Goal: Task Accomplishment & Management: Use online tool/utility

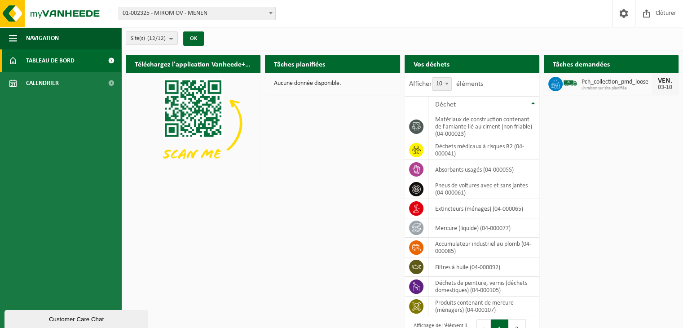
click at [181, 9] on span "01-002325 - MIROM OV - MENEN" at bounding box center [197, 13] width 156 height 13
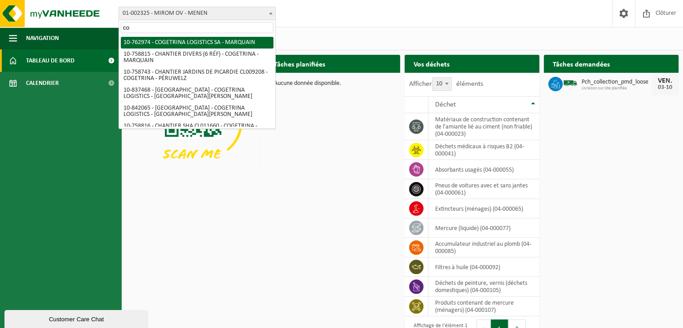
type input "cog"
select select "17600"
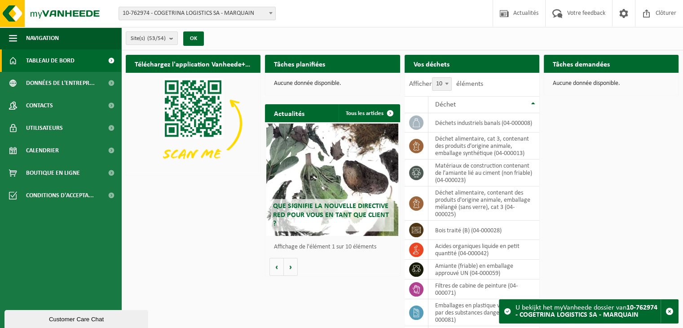
click at [200, 235] on div "Téléchargez l'application Vanheede+ maintenant! Cachez Tâches planifiées Consul…" at bounding box center [403, 200] width 558 height 300
click at [465, 102] on div "Déchet" at bounding box center [481, 104] width 93 height 7
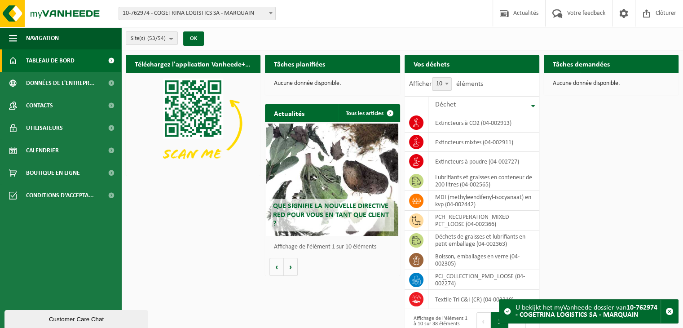
click at [533, 104] on th "Déchet" at bounding box center [484, 104] width 111 height 17
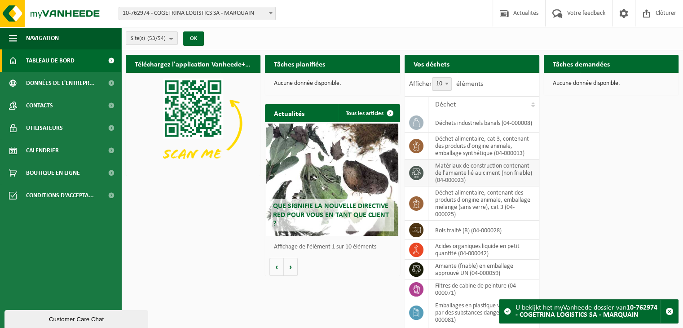
click at [484, 182] on td "matériaux de construction contenant de l'amiante lié au ciment (non friable) (0…" at bounding box center [484, 173] width 111 height 27
click at [471, 197] on td "déchet alimentaire, contenant des produits d'origine animale, emballage mélangé…" at bounding box center [484, 203] width 111 height 34
click at [63, 66] on span "Tableau de bord" at bounding box center [50, 60] width 49 height 22
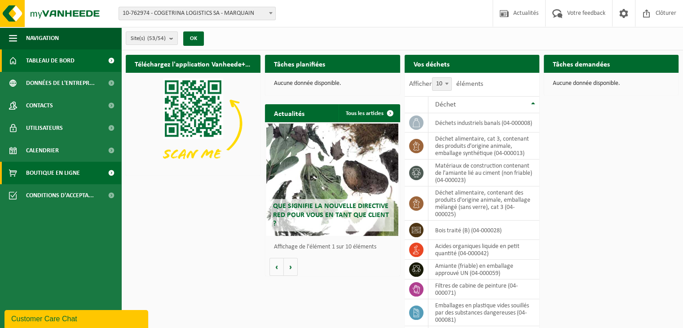
click at [53, 174] on span "Boutique en ligne" at bounding box center [53, 173] width 54 height 22
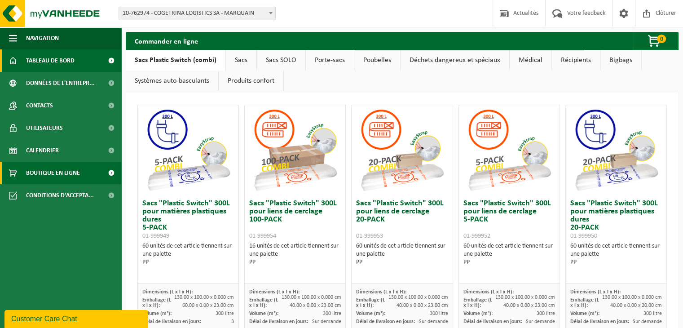
click at [58, 56] on span "Tableau de bord" at bounding box center [50, 60] width 49 height 22
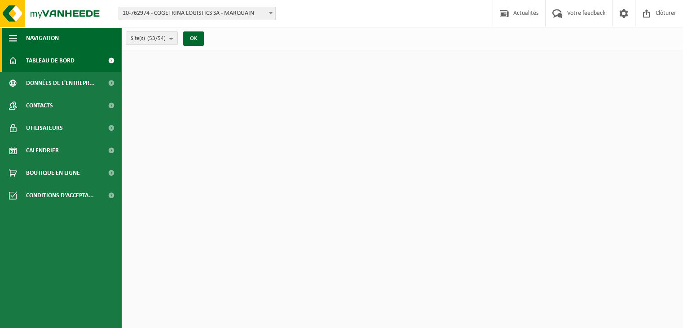
click at [11, 37] on span "button" at bounding box center [13, 38] width 8 height 22
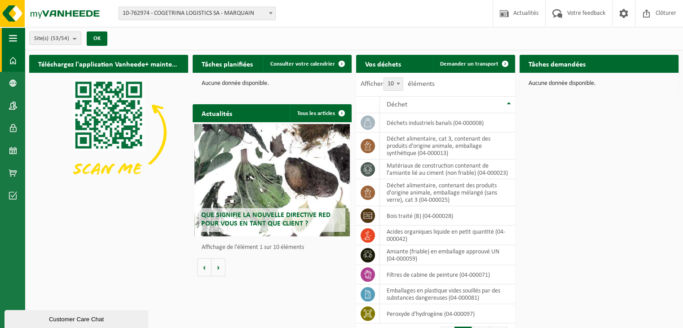
click at [11, 37] on span "button" at bounding box center [13, 38] width 8 height 22
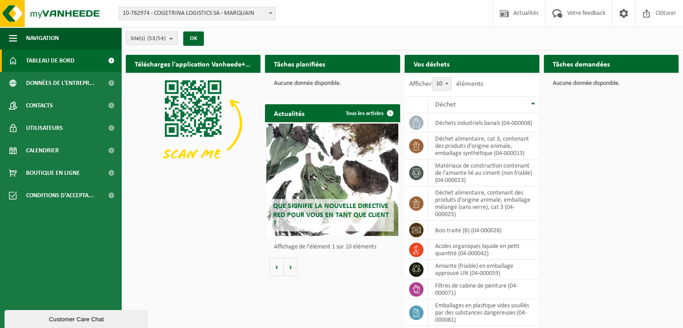
click at [334, 65] on div "Tâches planifiées Consulter votre calendrier" at bounding box center [332, 64] width 135 height 18
click at [319, 89] on div "Aucune donnée disponible." at bounding box center [332, 84] width 135 height 22
click at [165, 38] on count "(53/54)" at bounding box center [156, 38] width 18 height 6
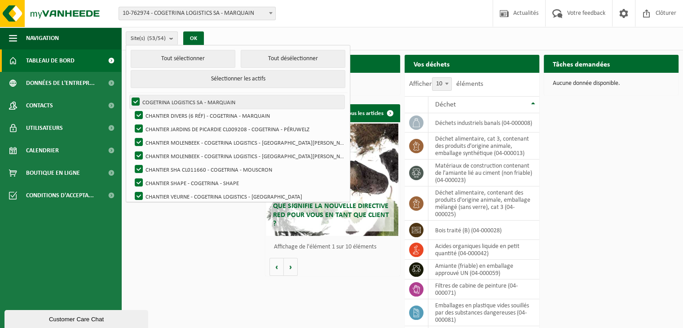
click at [138, 100] on label "COGETRINA LOGISTICS SA - MARQUAIN" at bounding box center [237, 101] width 215 height 13
click at [129, 95] on input "COGETRINA LOGISTICS SA - MARQUAIN" at bounding box center [128, 95] width 0 height 0
click at [136, 101] on label "COGETRINA LOGISTICS SA - MARQUAIN" at bounding box center [237, 101] width 215 height 13
click at [129, 95] on input "COGETRINA LOGISTICS SA - MARQUAIN" at bounding box center [128, 95] width 0 height 0
checkbox input "true"
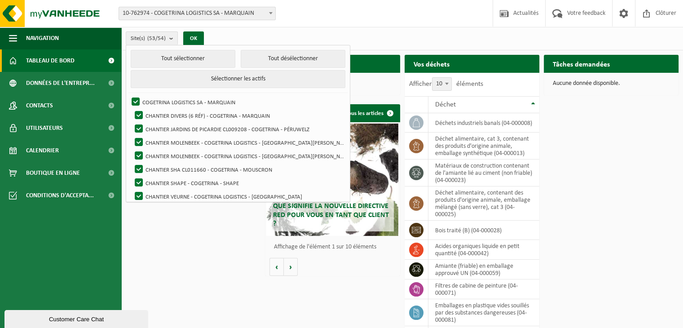
click at [593, 112] on div "Téléchargez l'application Vanheede+ maintenant! Cachez Tâches planifiées Consul…" at bounding box center [403, 200] width 558 height 300
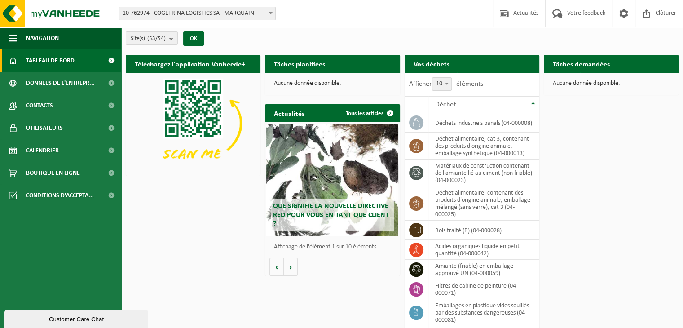
click at [588, 77] on div "Aucune donnée disponible." at bounding box center [611, 84] width 135 height 22
click at [586, 62] on h2 "Tâches demandées" at bounding box center [581, 64] width 75 height 18
click at [223, 12] on span "10-762974 - COGETRINA LOGISTICS SA - MARQUAIN" at bounding box center [197, 13] width 156 height 13
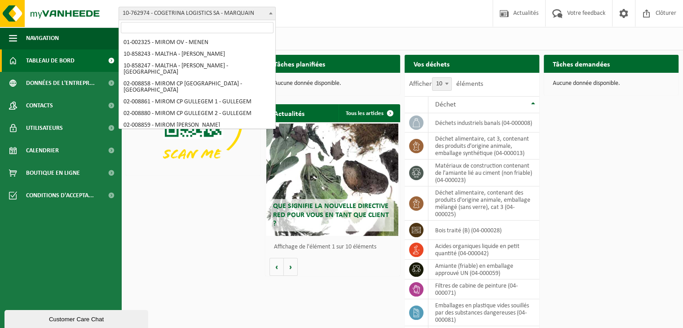
scroll to position [136, 0]
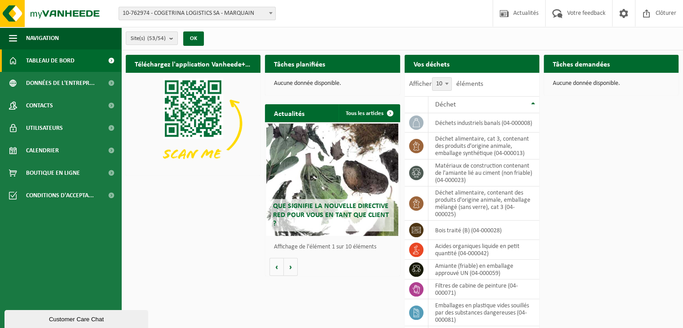
click at [52, 66] on span "Tableau de bord" at bounding box center [50, 60] width 49 height 22
click at [413, 243] on span at bounding box center [416, 250] width 14 height 14
drag, startPoint x: 458, startPoint y: 252, endPoint x: 516, endPoint y: 251, distance: 58.0
click at [459, 252] on td "acides organiques liquide en petit quantité (04-000042)" at bounding box center [484, 250] width 111 height 20
click at [522, 251] on td "acides organiques liquide en petit quantité (04-000042)" at bounding box center [484, 250] width 111 height 20
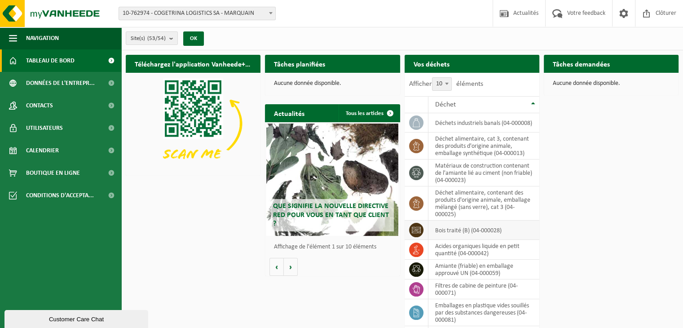
click at [518, 224] on td "bois traité (B) (04-000028)" at bounding box center [484, 230] width 111 height 19
click at [505, 230] on td "bois traité (B) (04-000028)" at bounding box center [484, 230] width 111 height 19
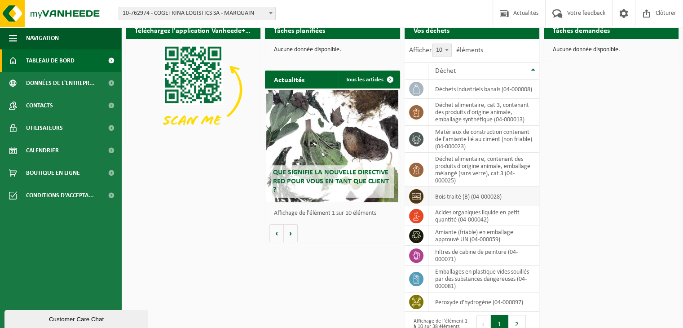
scroll to position [63, 0]
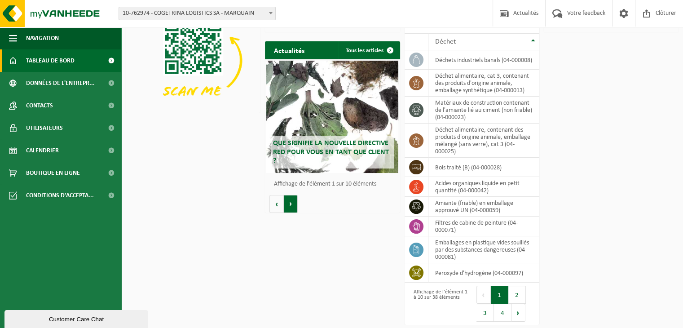
click at [292, 201] on button "Volgende" at bounding box center [291, 204] width 14 height 18
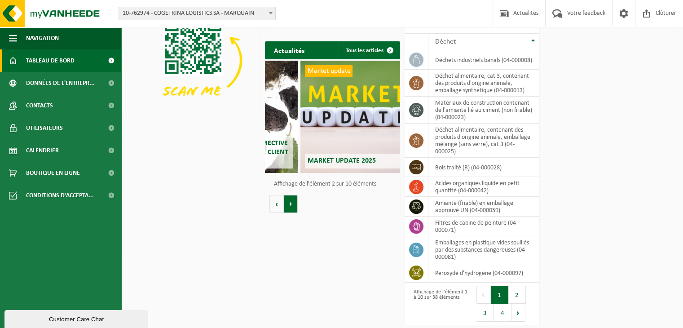
click at [292, 201] on button "Volgende" at bounding box center [291, 204] width 14 height 18
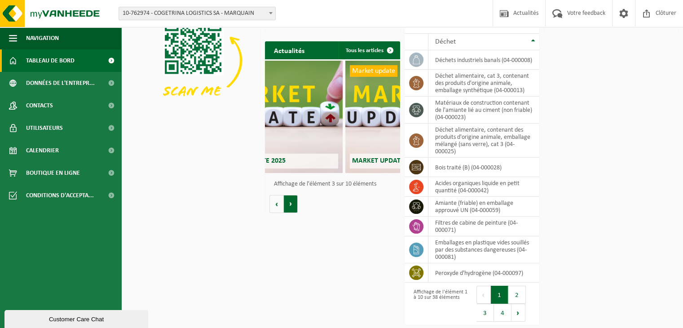
click at [292, 201] on button "Volgende" at bounding box center [291, 204] width 14 height 18
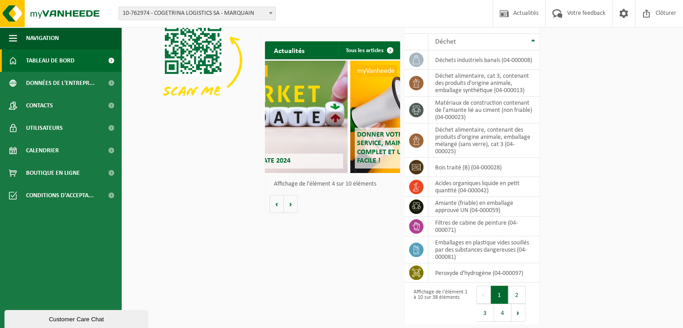
click at [187, 56] on img at bounding box center [193, 60] width 135 height 101
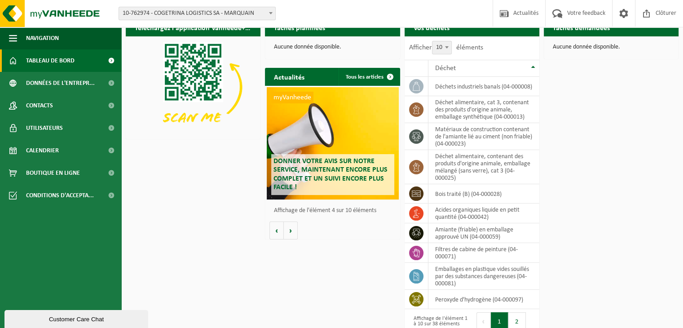
scroll to position [0, 0]
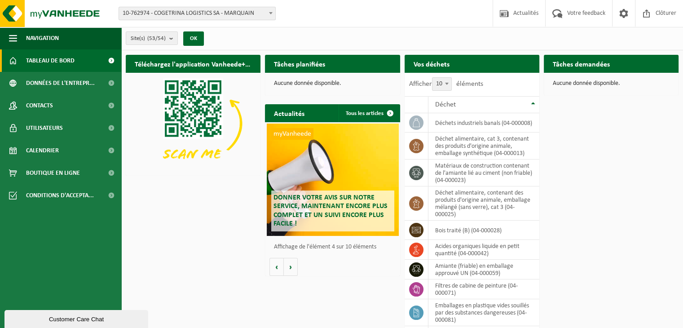
click at [196, 121] on img at bounding box center [193, 123] width 135 height 101
click at [43, 147] on span "Calendrier" at bounding box center [42, 150] width 33 height 22
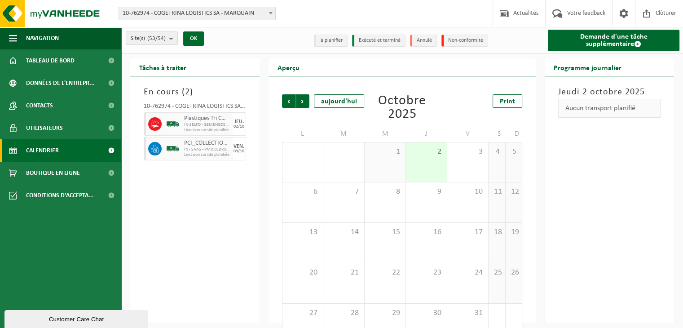
click at [435, 157] on div "2" at bounding box center [426, 162] width 41 height 40
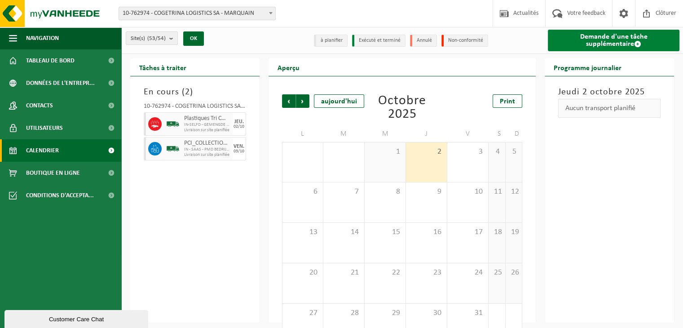
click at [606, 31] on link "Demande d'une tâche supplémentaire" at bounding box center [614, 41] width 132 height 22
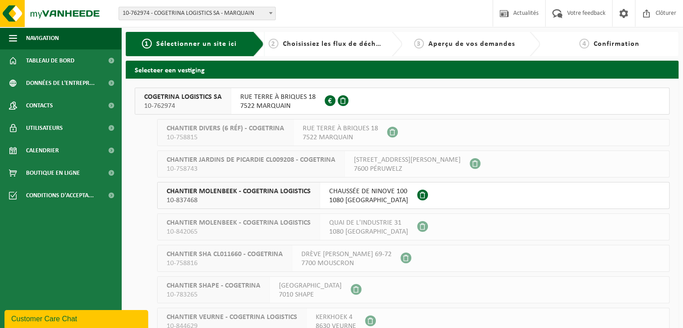
click at [281, 106] on span "7522 MARQUAIN" at bounding box center [277, 106] width 75 height 9
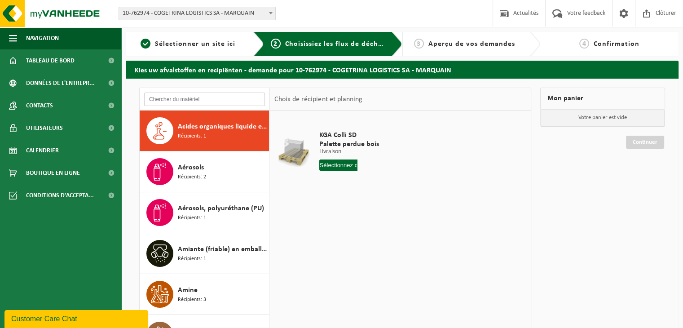
click at [199, 98] on input "text" at bounding box center [204, 99] width 121 height 13
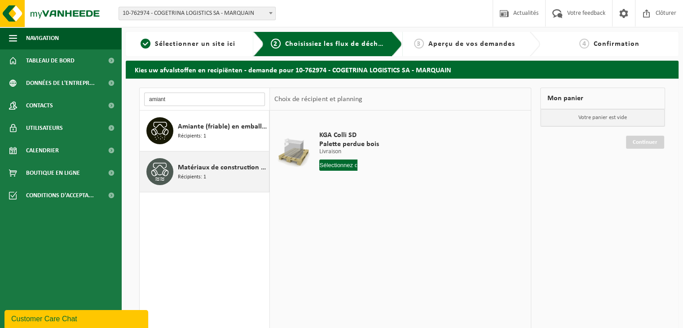
type input "amiant"
click at [207, 163] on span "Matériaux de construction contenant de l'amiante lié au ciment (non friable)" at bounding box center [222, 167] width 89 height 11
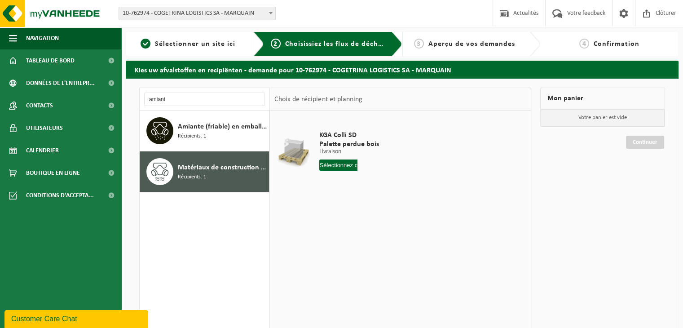
click at [205, 170] on span "Matériaux de construction contenant de l'amiante lié au ciment (non friable)" at bounding box center [222, 167] width 89 height 11
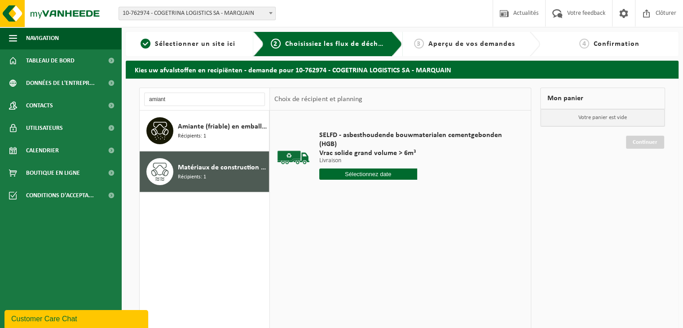
click at [362, 174] on input "text" at bounding box center [368, 173] width 98 height 11
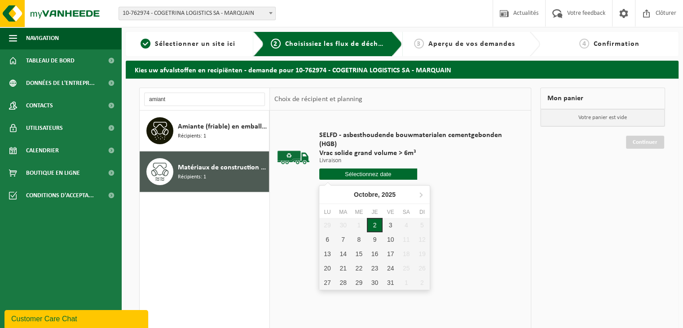
click at [368, 226] on div "2" at bounding box center [375, 225] width 16 height 14
type input "à partir de 2025-10-02"
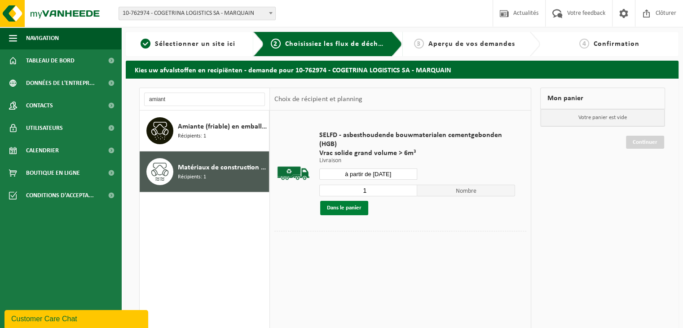
click at [345, 210] on button "Dans le panier" at bounding box center [344, 208] width 48 height 14
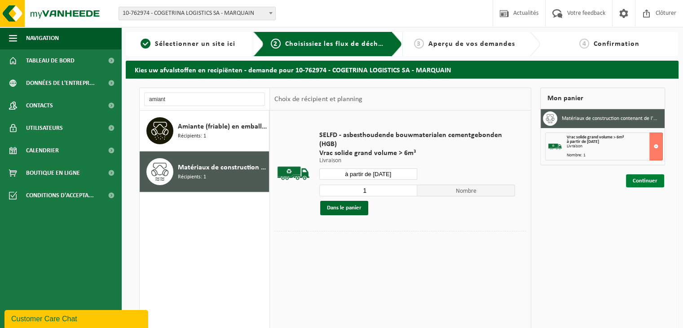
click at [642, 180] on link "Continuer" at bounding box center [645, 180] width 38 height 13
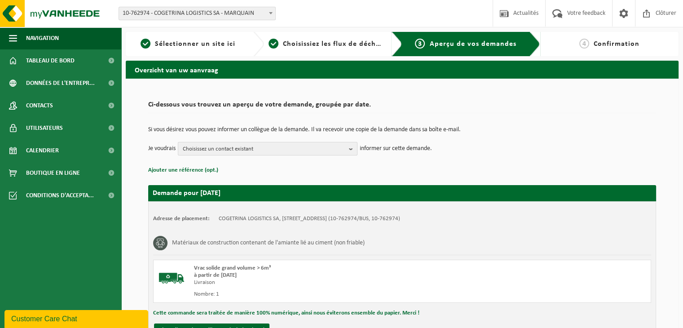
click at [257, 148] on span "Choisissez un contact existant" at bounding box center [264, 148] width 163 height 13
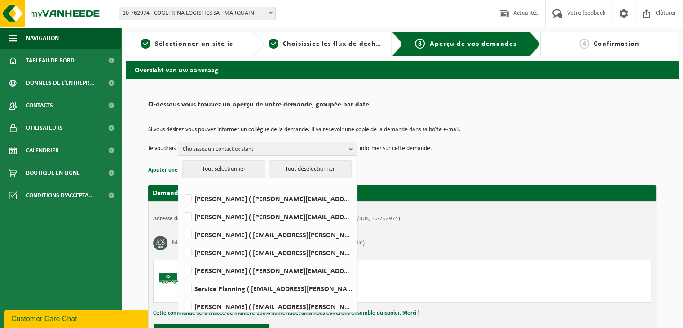
click at [257, 148] on span "Choisissez un contact existant" at bounding box center [264, 148] width 163 height 13
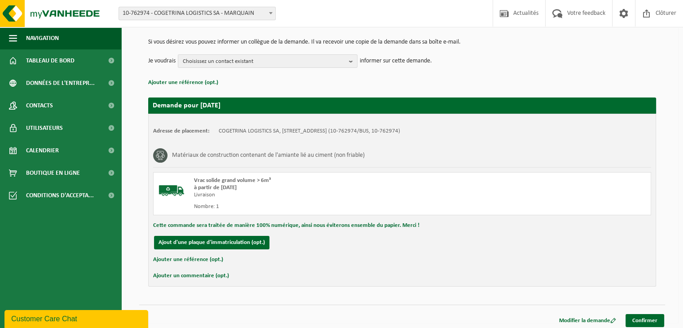
scroll to position [91, 0]
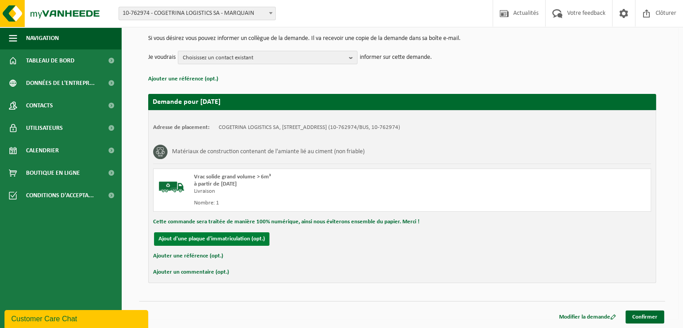
click at [219, 239] on button "Ajout d'une plaque d'immatriculation (opt.)" at bounding box center [211, 238] width 115 height 13
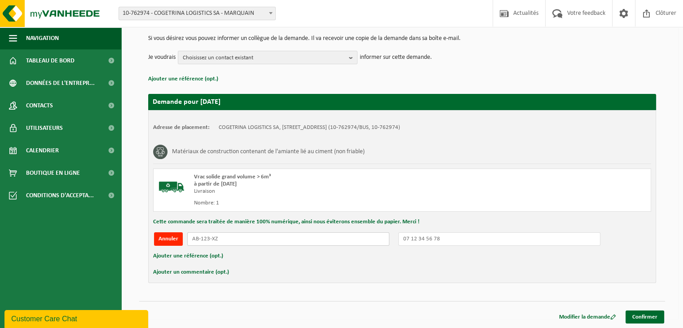
click at [265, 233] on input "text" at bounding box center [288, 238] width 202 height 13
type input "1URL389"
click at [192, 271] on button "Ajouter un commentaire (opt.)" at bounding box center [191, 272] width 76 height 12
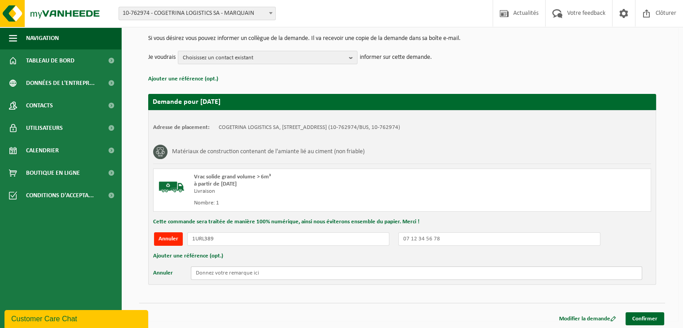
click at [216, 270] on input "text" at bounding box center [417, 272] width 452 height 13
type input "RECYPARCS"
click at [647, 318] on link "Confirmer" at bounding box center [645, 318] width 39 height 13
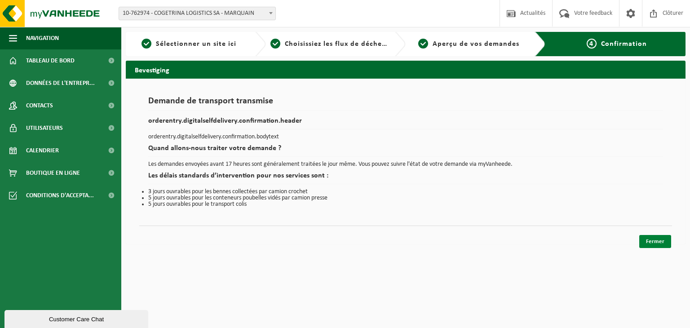
click at [652, 241] on link "Fermer" at bounding box center [655, 241] width 32 height 13
